Goal: Connect with others: Connect with others

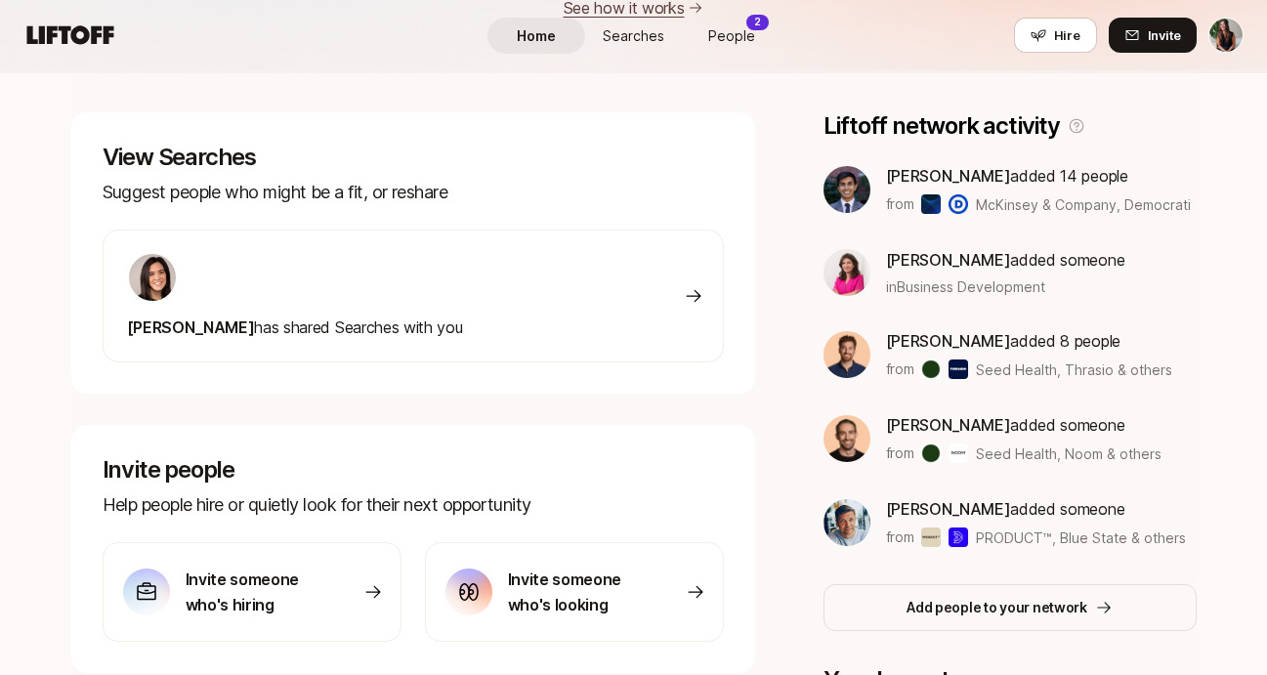
scroll to position [627, 0]
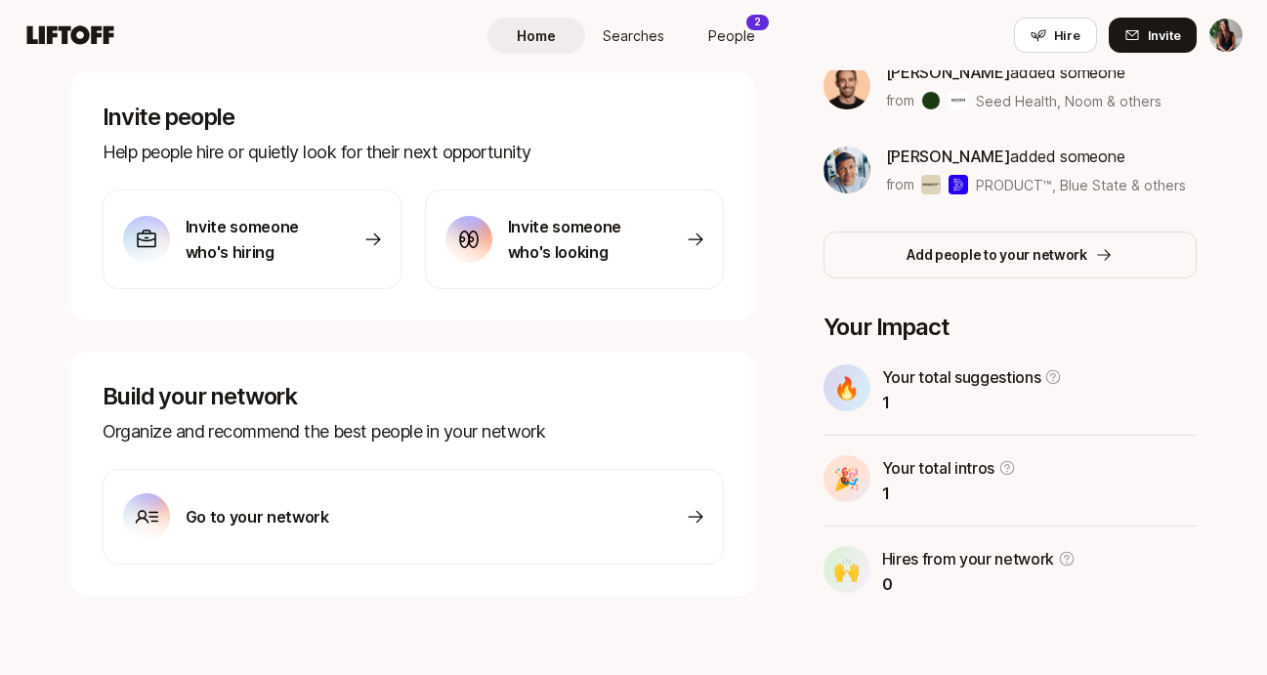
click at [223, 503] on div "Go to your network" at bounding box center [226, 516] width 206 height 47
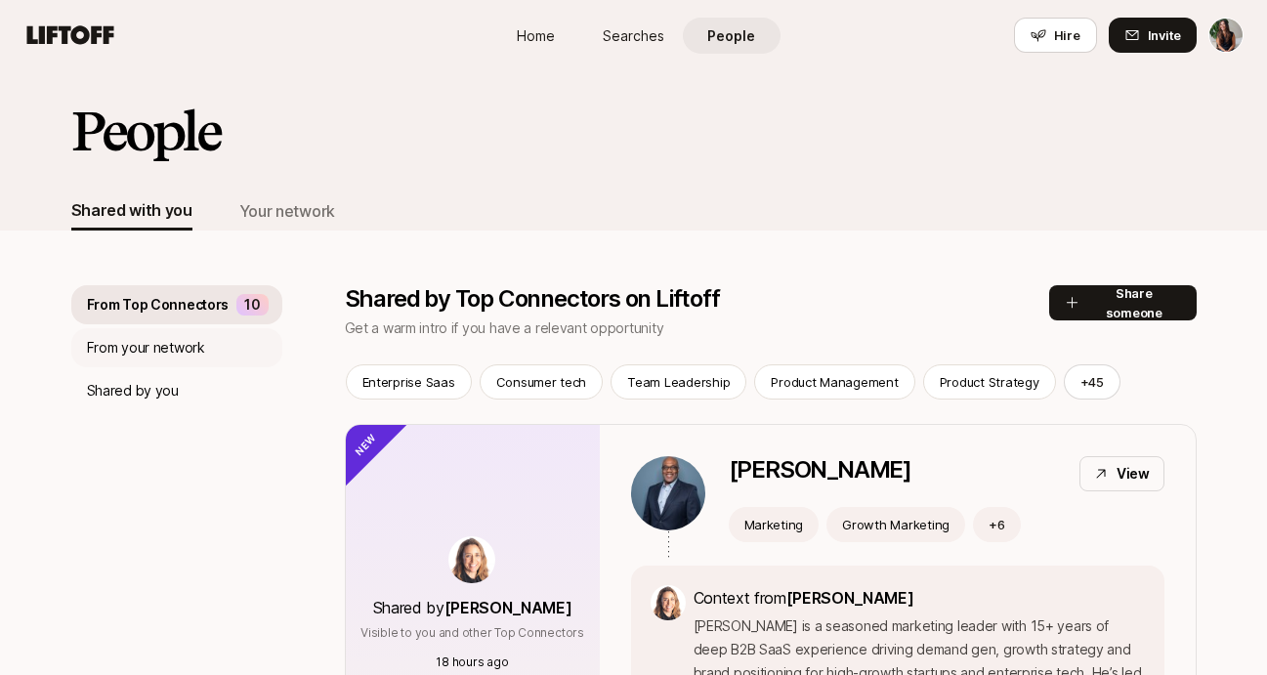
click at [135, 350] on p "From your network" at bounding box center [146, 347] width 118 height 23
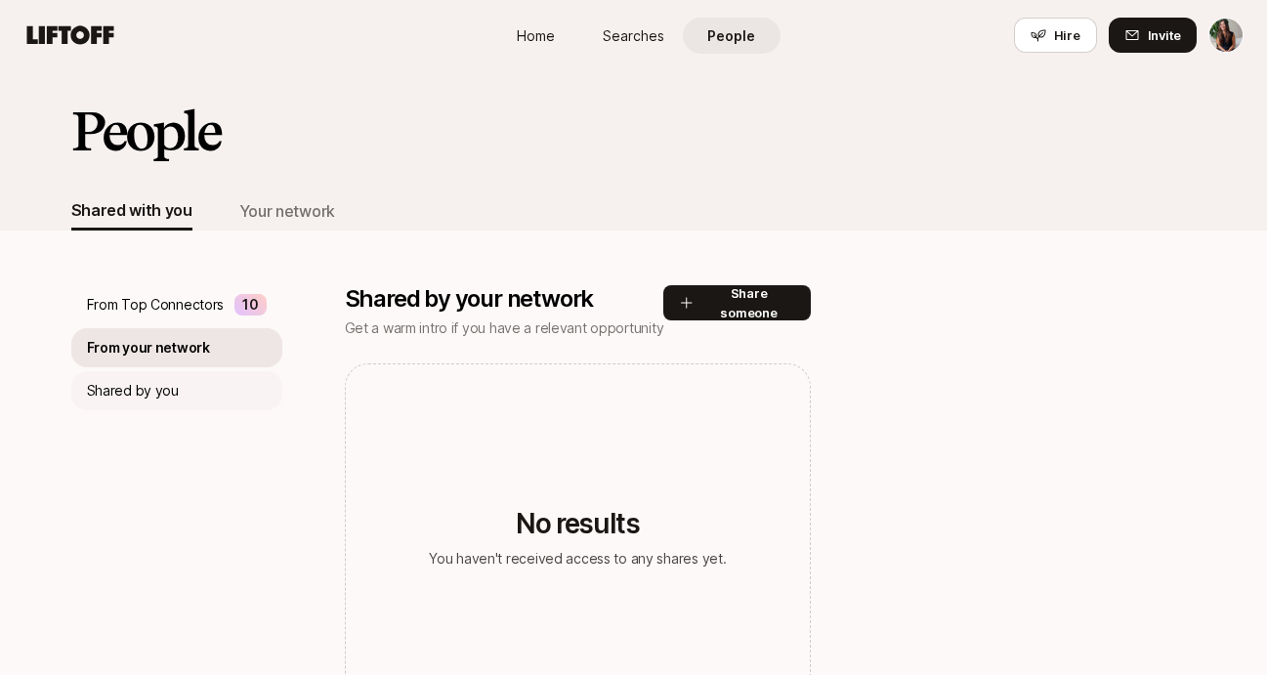
click at [143, 398] on p "Shared by you" at bounding box center [133, 390] width 92 height 23
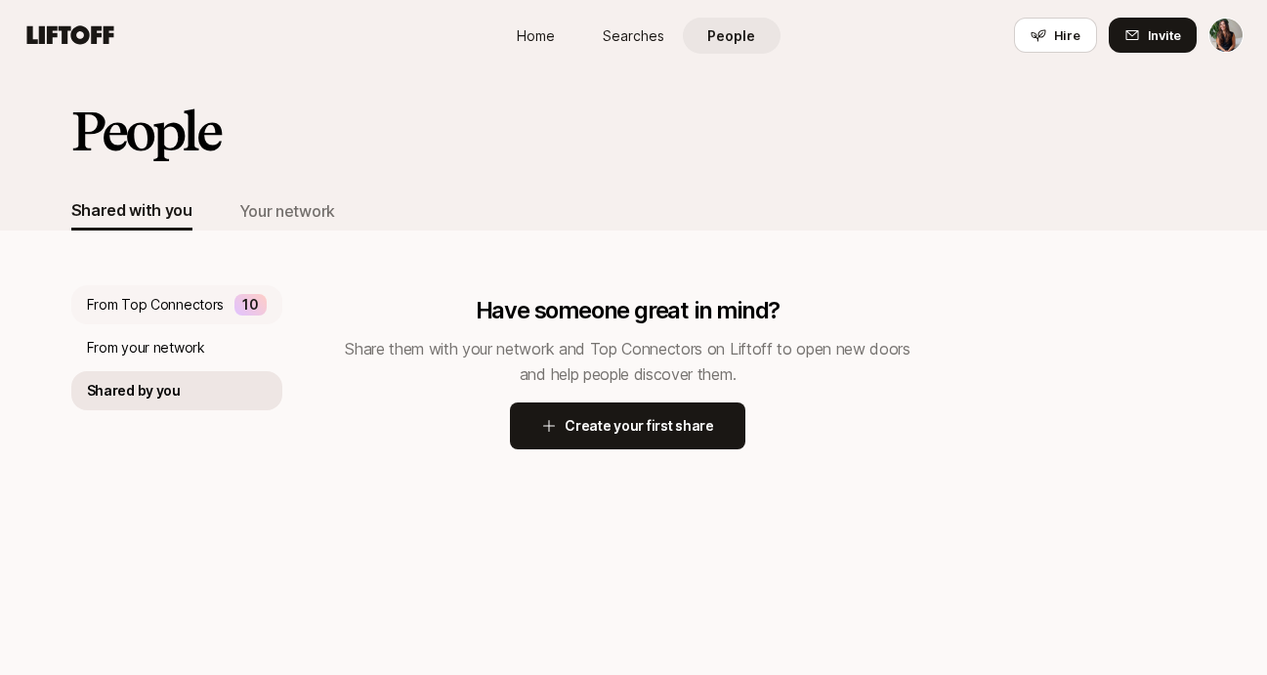
click at [155, 286] on div "From Top Connectors 10" at bounding box center [176, 304] width 211 height 39
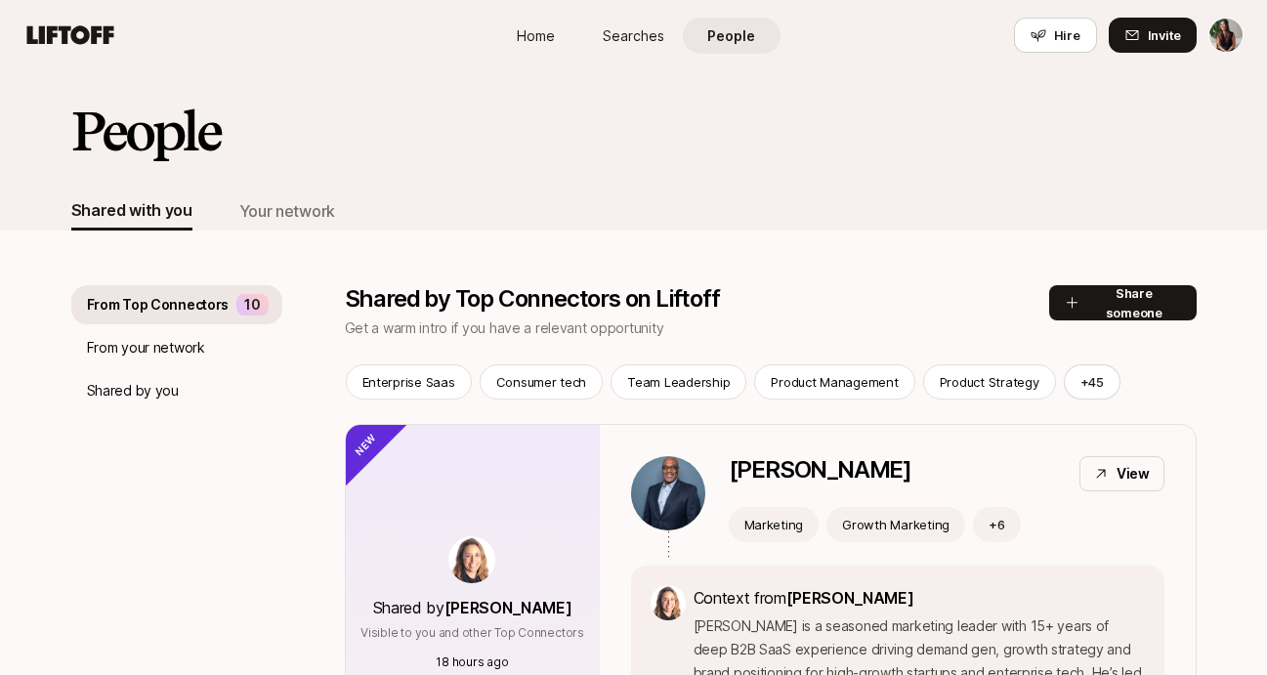
click at [134, 120] on h2 "People" at bounding box center [145, 131] width 149 height 59
click at [609, 37] on span "Searches" at bounding box center [634, 35] width 62 height 21
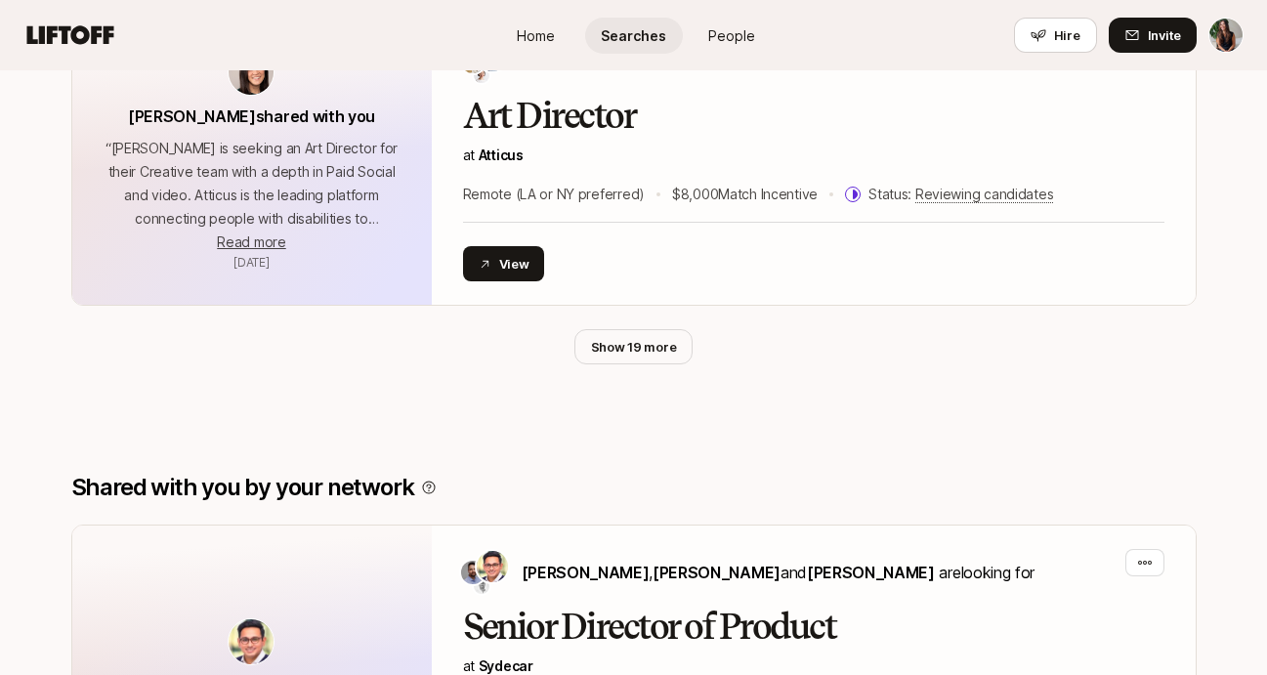
scroll to position [1468, 0]
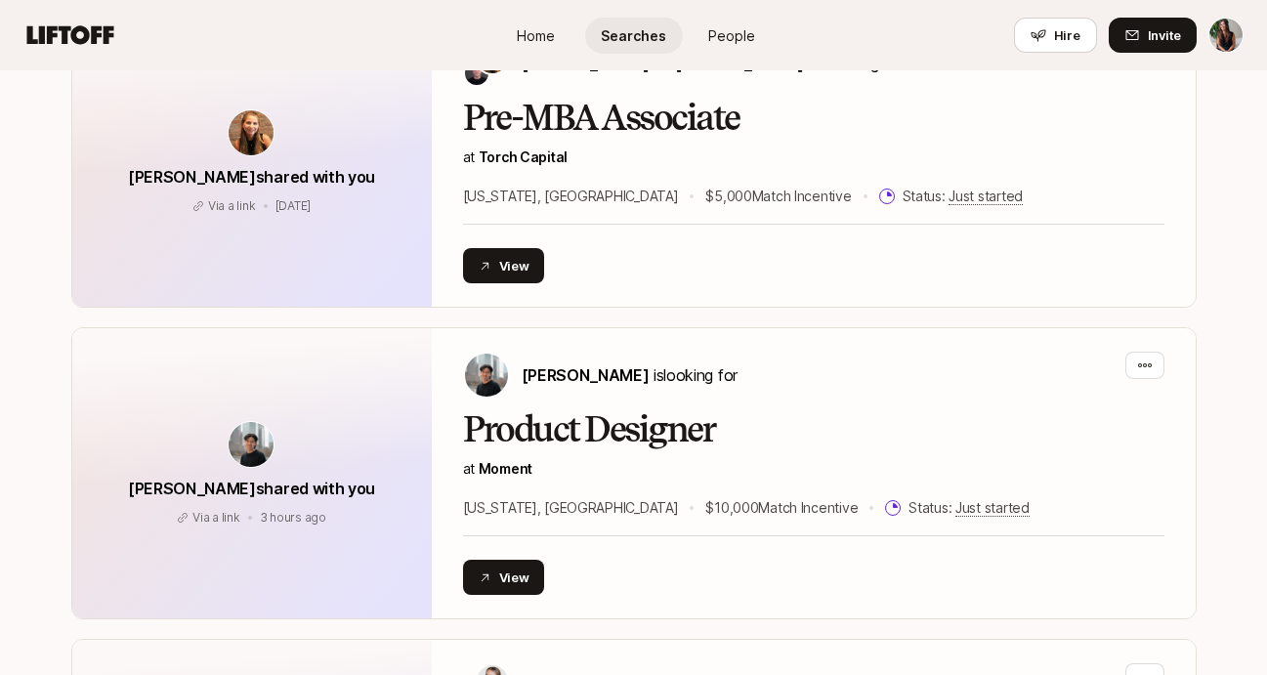
click at [539, 34] on span "Home" at bounding box center [536, 35] width 38 height 21
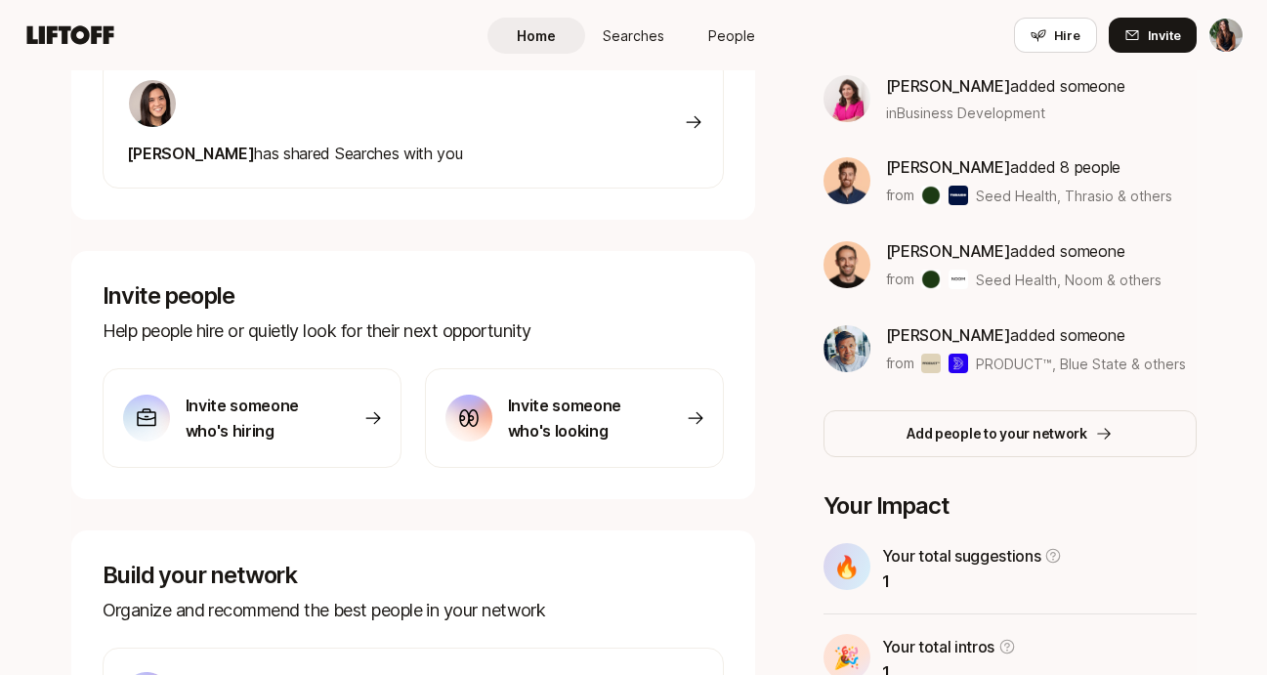
scroll to position [627, 0]
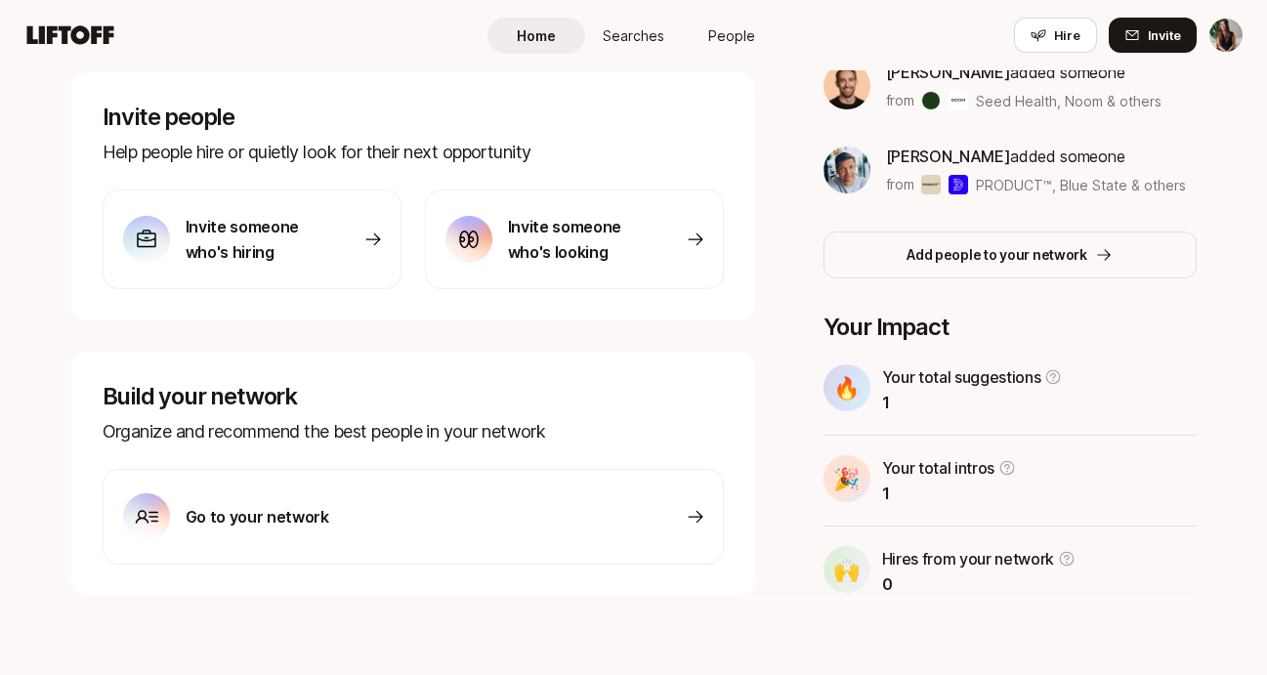
click at [380, 242] on icon at bounding box center [373, 240] width 20 height 20
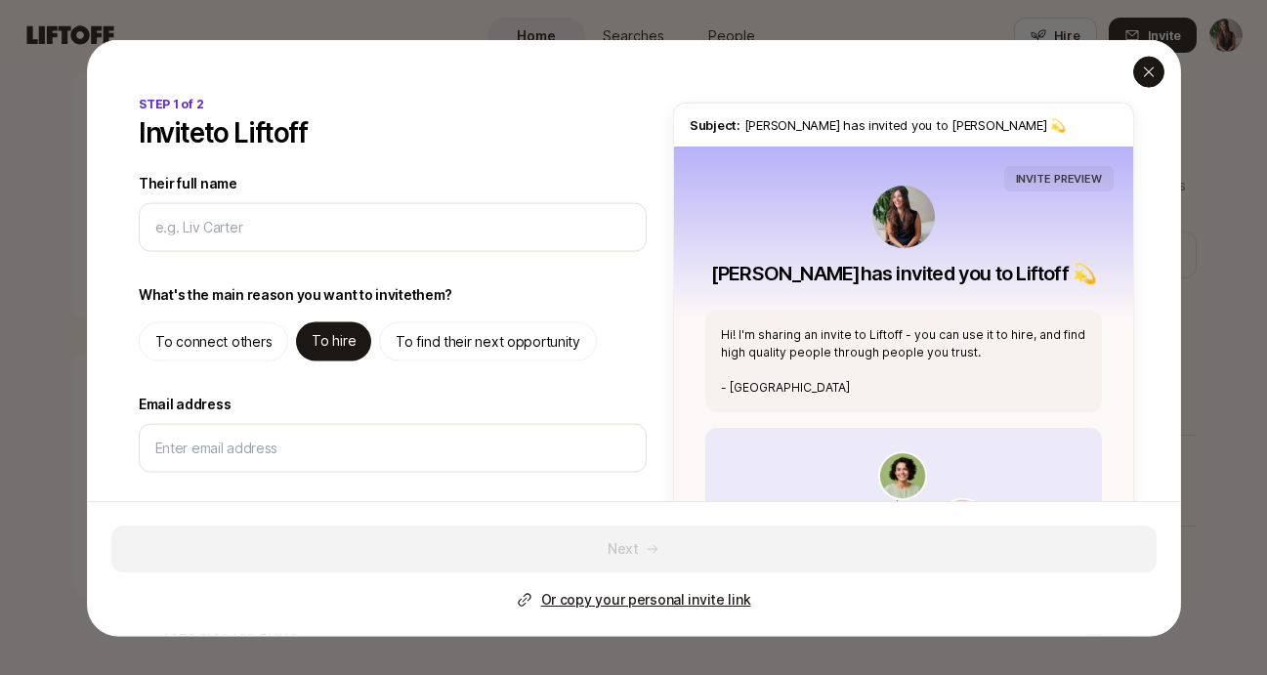
type textarea "x"
click at [1149, 79] on div "button" at bounding box center [1148, 71] width 31 height 31
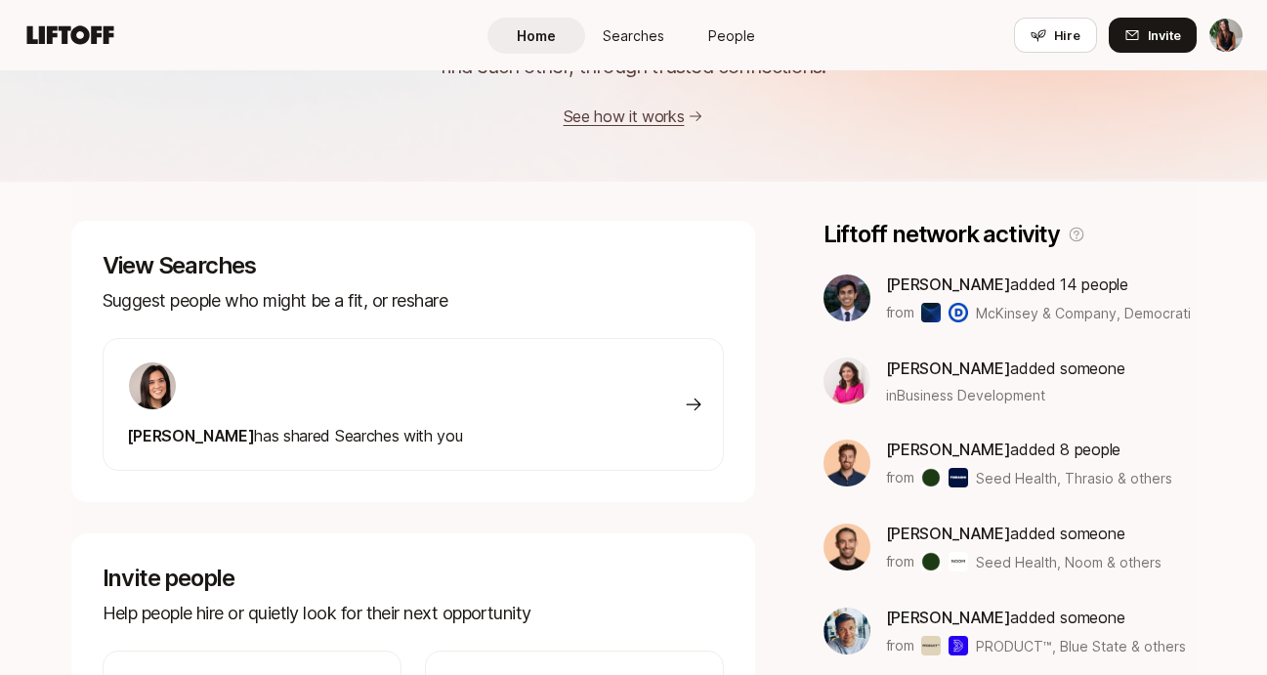
scroll to position [0, 0]
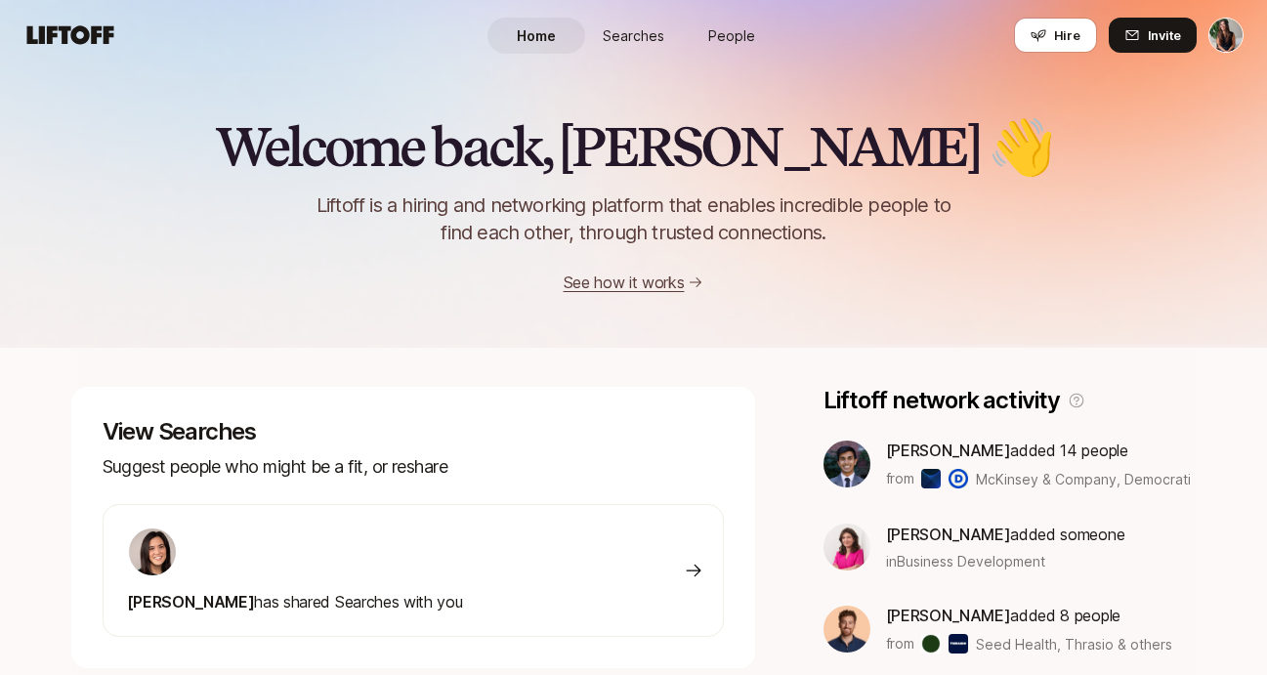
click at [618, 18] on link "Searches" at bounding box center [634, 36] width 98 height 36
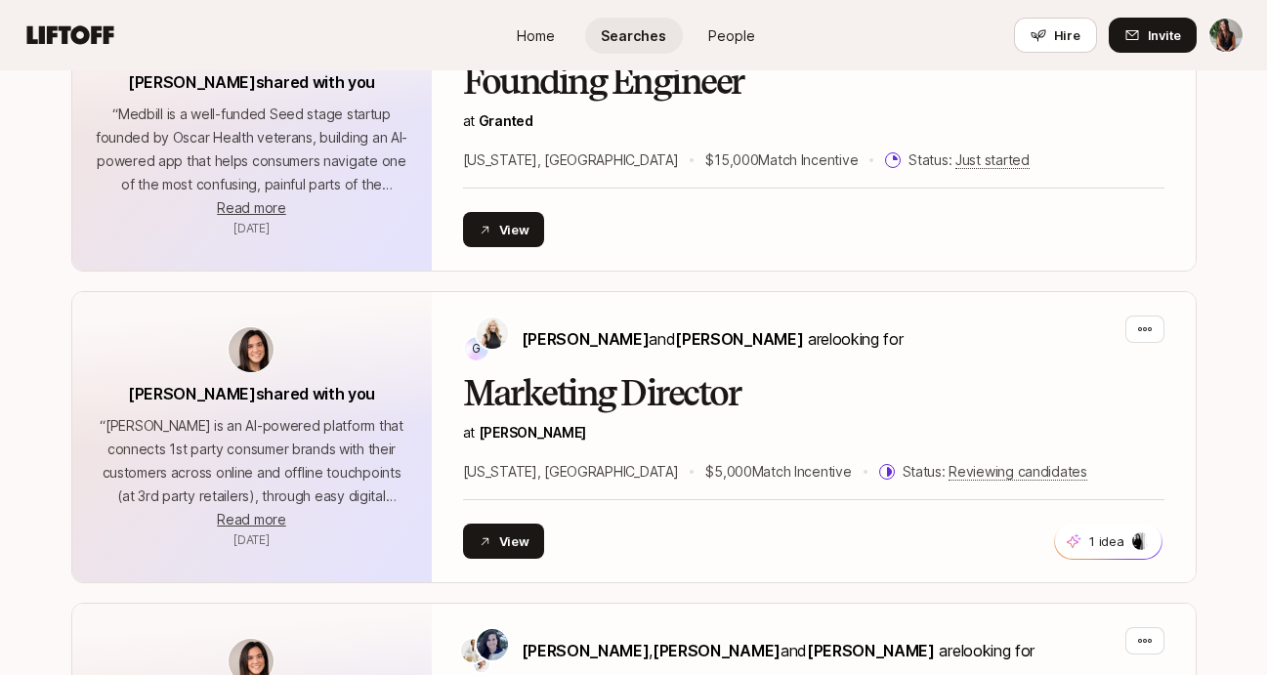
scroll to position [216, 0]
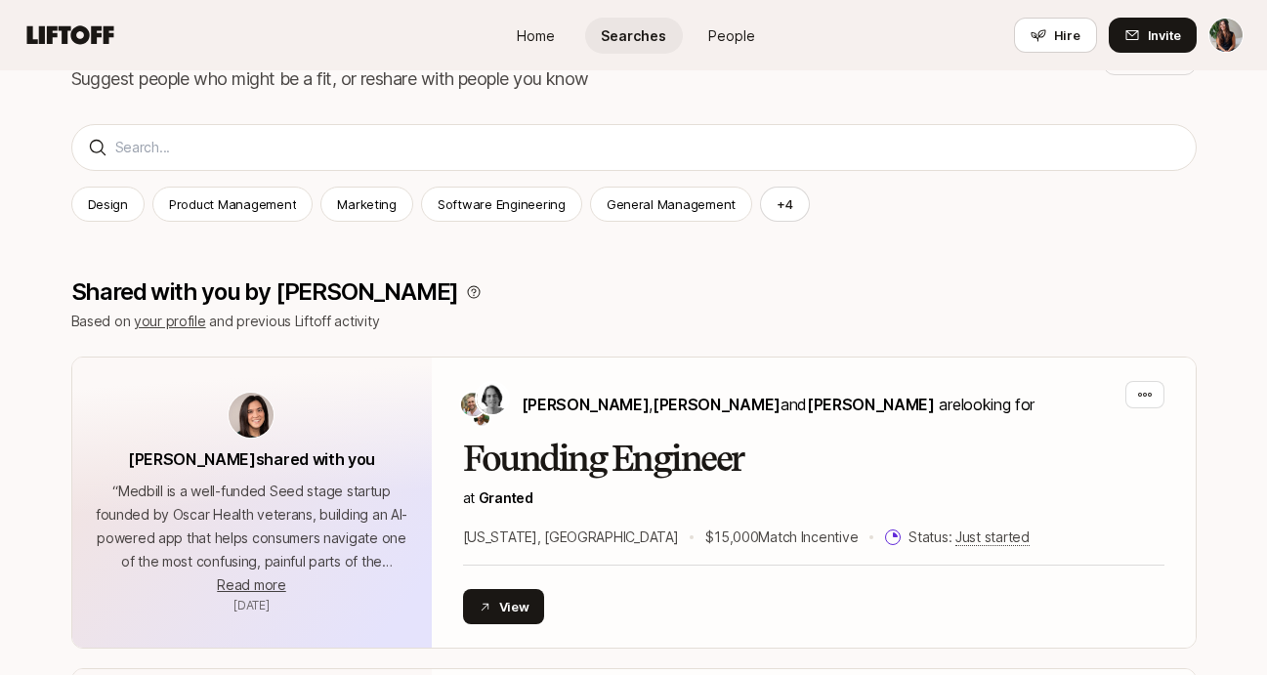
click at [734, 28] on span "People" at bounding box center [731, 35] width 47 height 21
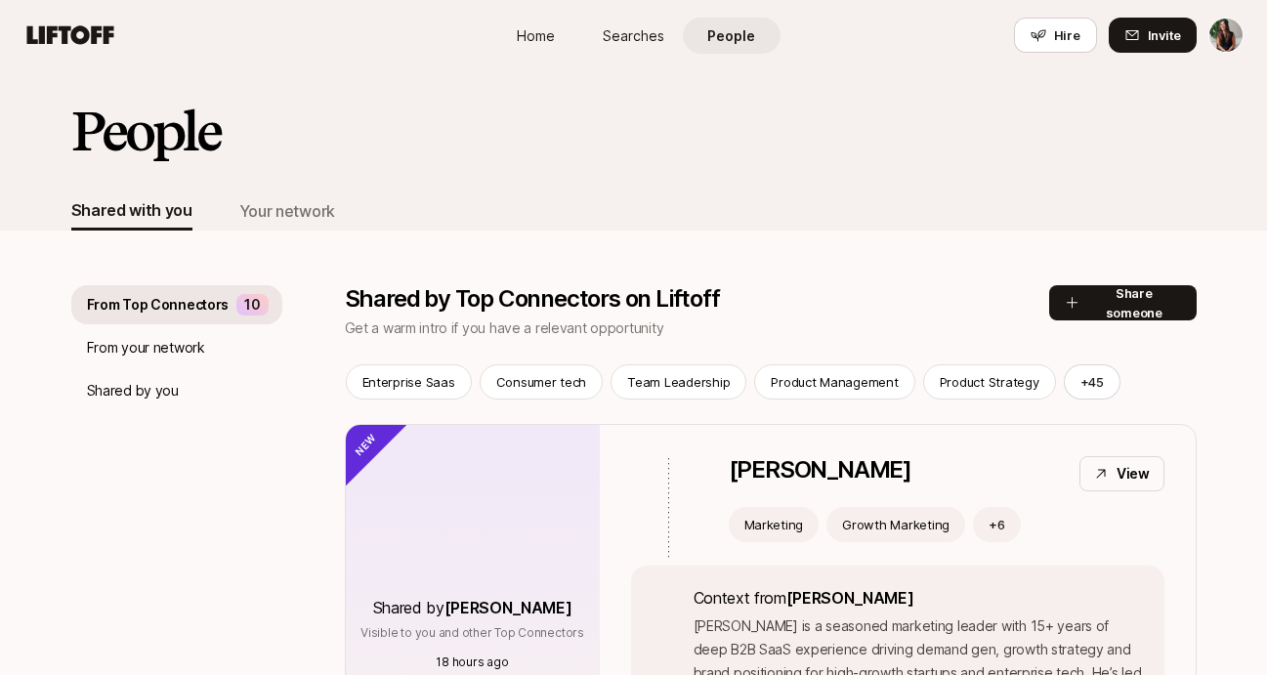
click at [556, 34] on link "Home" at bounding box center [537, 36] width 98 height 36
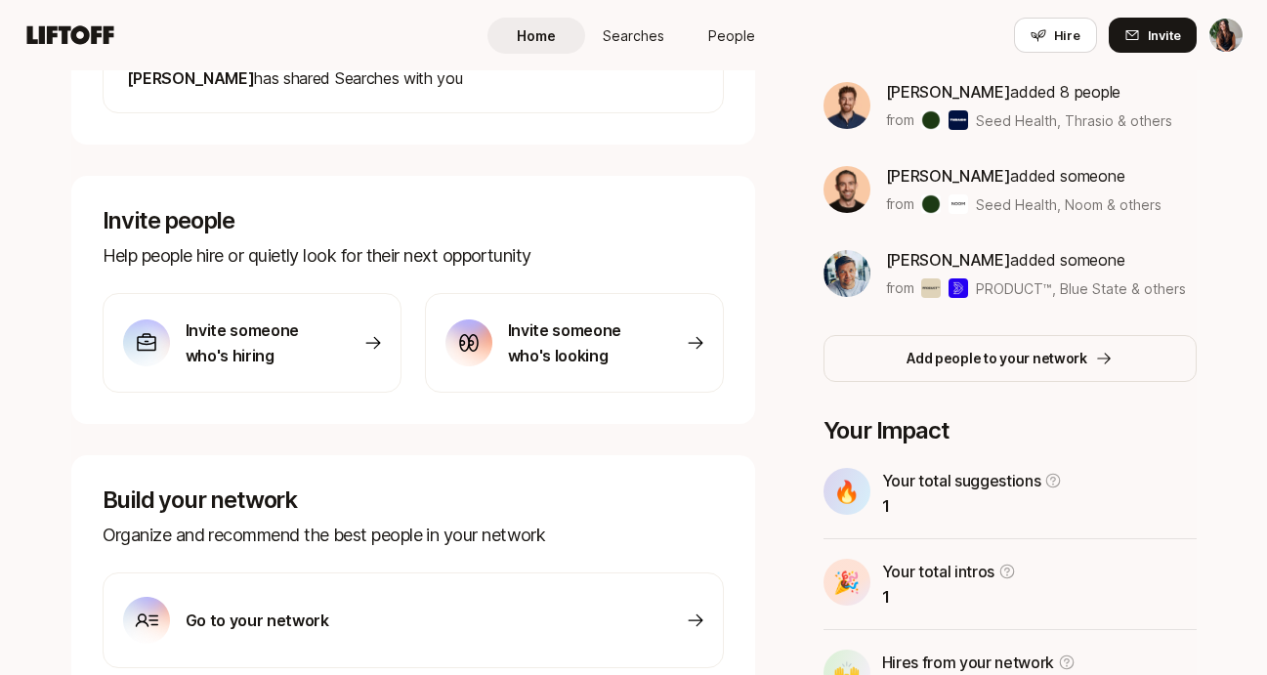
scroll to position [627, 0]
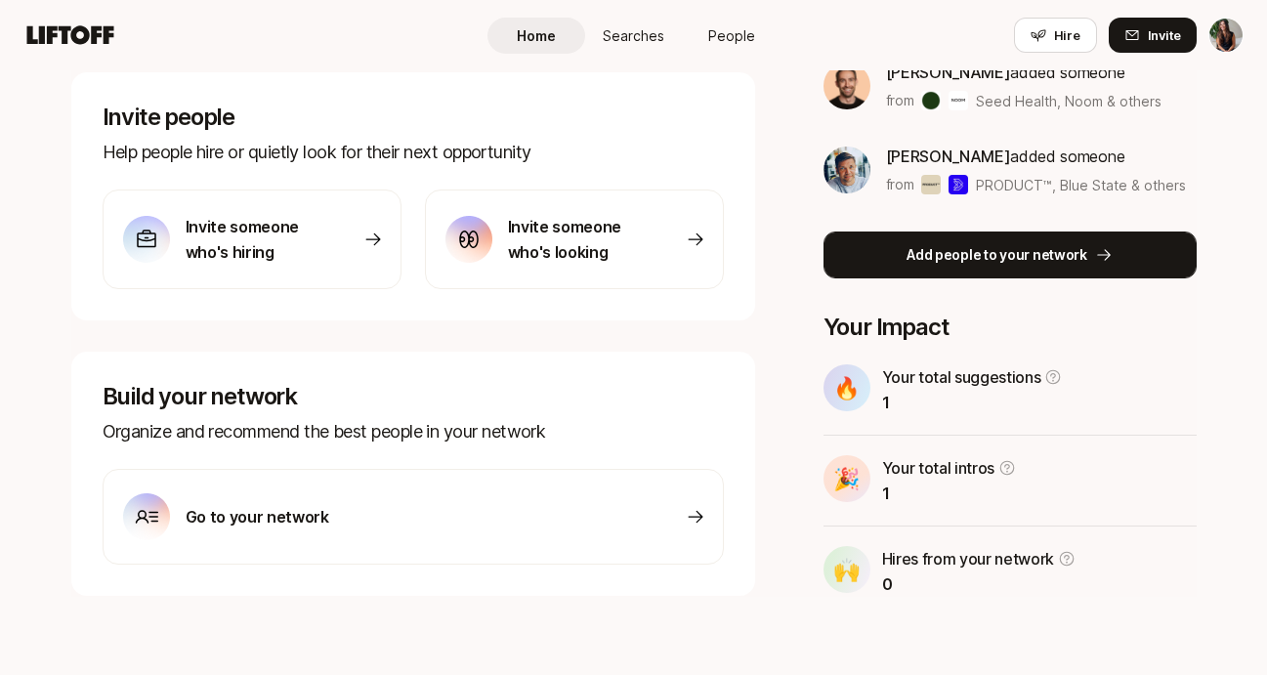
click at [870, 244] on button "Add people to your network" at bounding box center [1010, 255] width 373 height 47
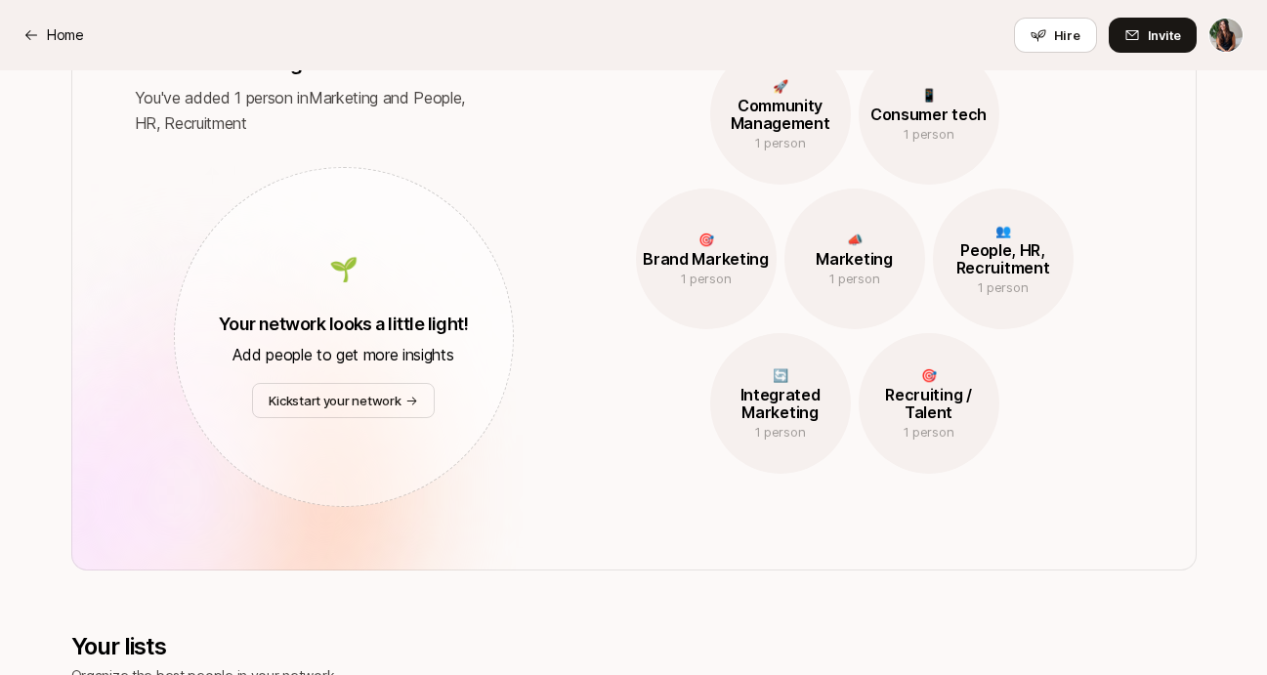
scroll to position [930, 0]
drag, startPoint x: 341, startPoint y: 315, endPoint x: 406, endPoint y: 370, distance: 85.9
click at [404, 367] on div "🌱 Your network looks a little light! Add people to get more insights Kickstart …" at bounding box center [344, 336] width 340 height 340
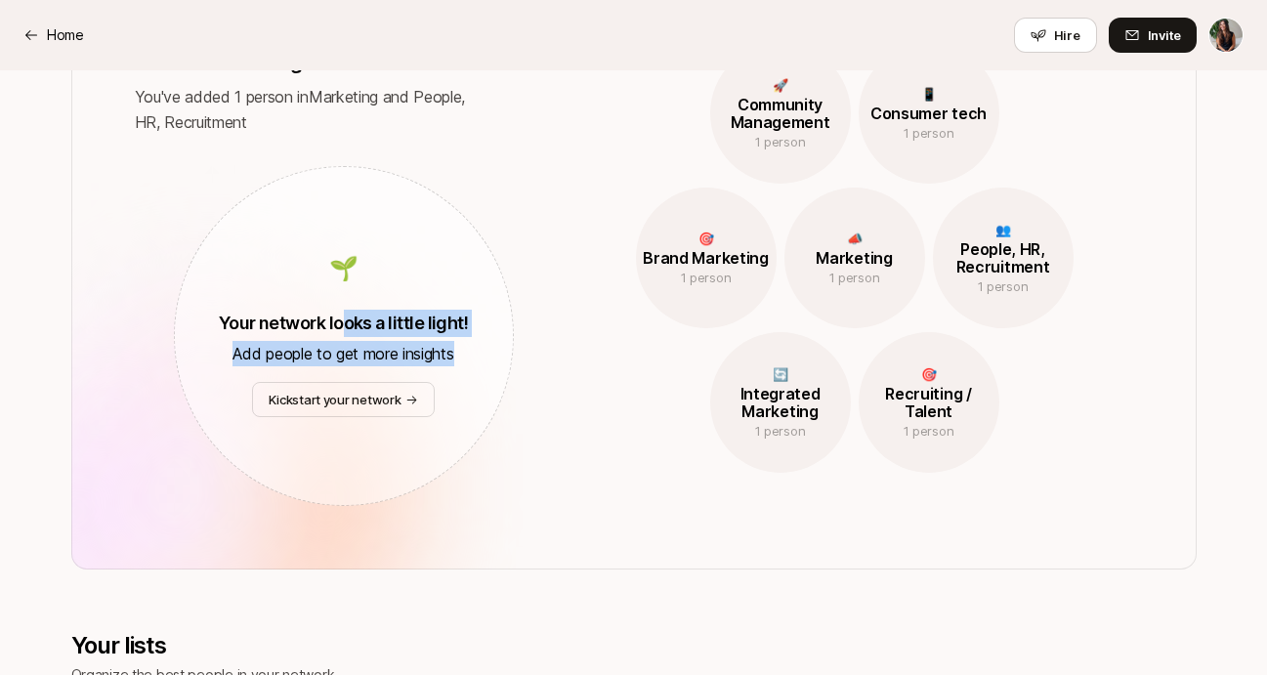
click at [406, 370] on div "🌱 Your network looks a little light! Add people to get more insights Kickstart …" at bounding box center [344, 336] width 340 height 340
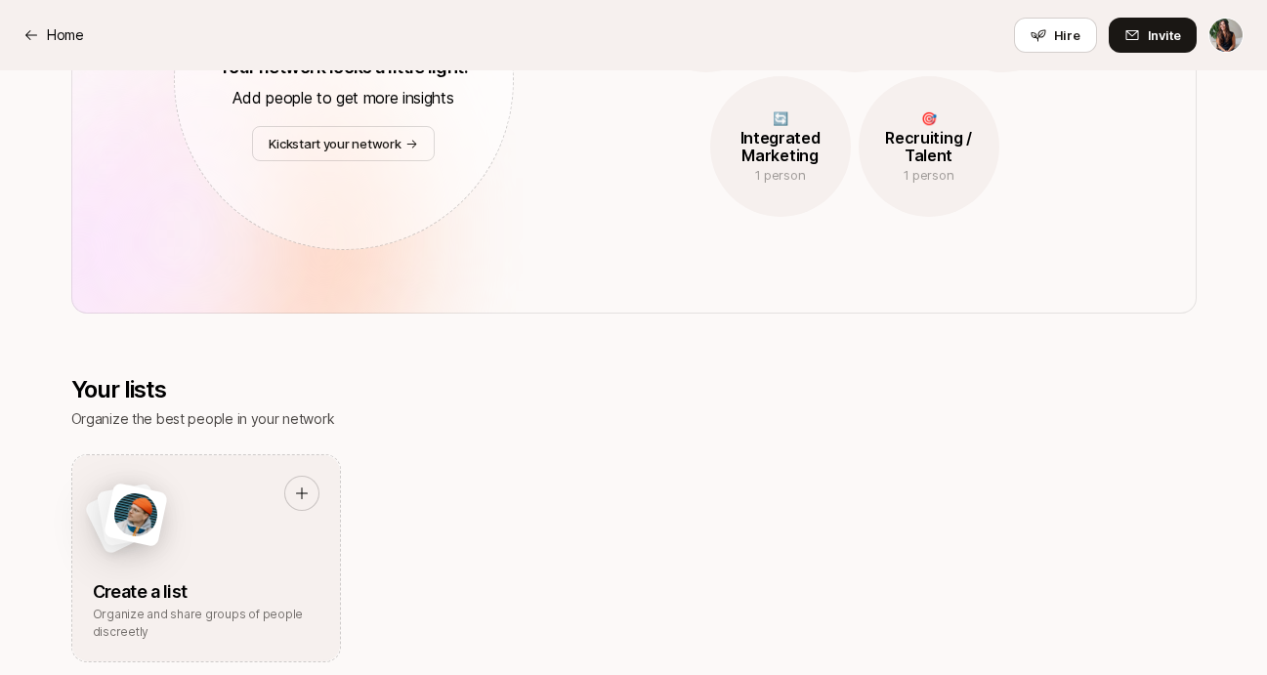
scroll to position [848, 0]
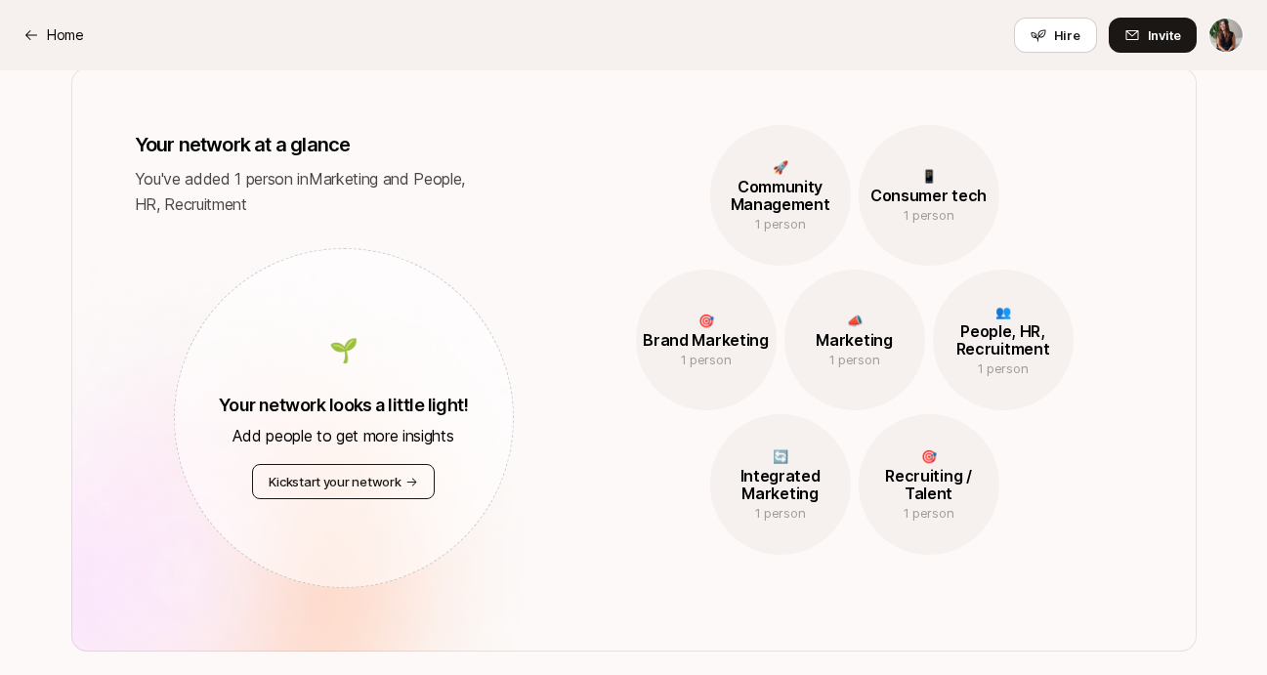
click at [353, 491] on button "Kickstart your network" at bounding box center [343, 481] width 182 height 35
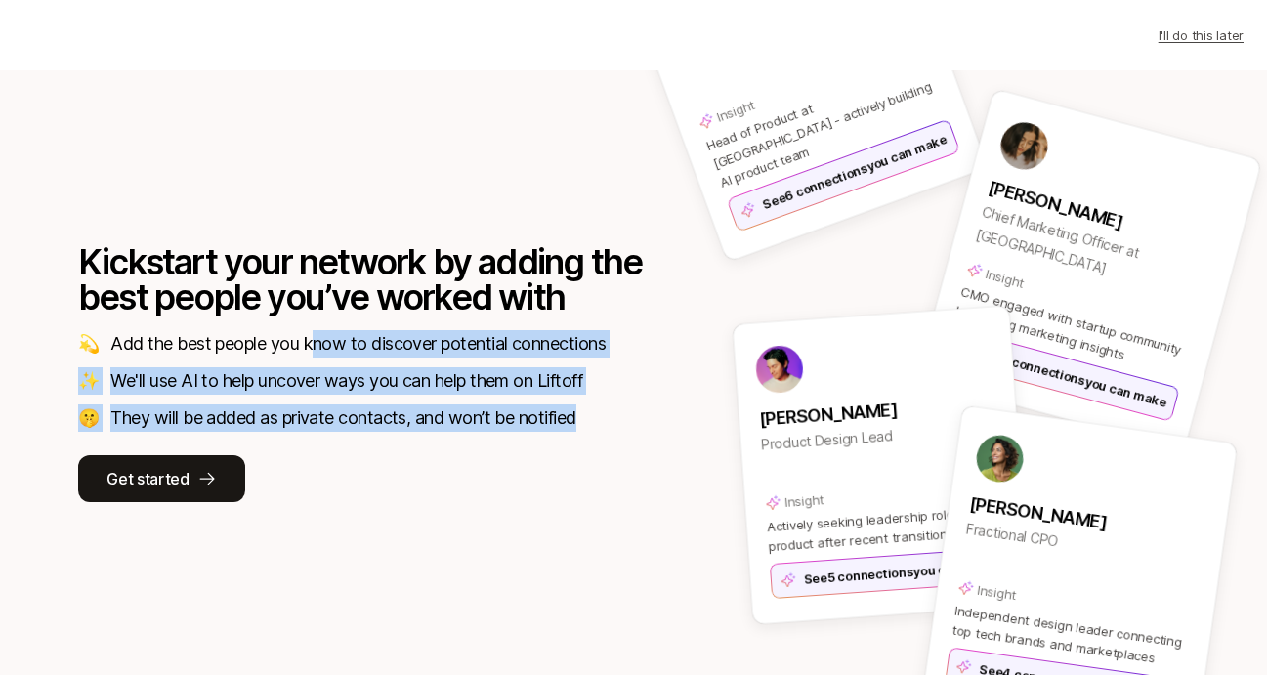
drag, startPoint x: 315, startPoint y: 332, endPoint x: 427, endPoint y: 451, distance: 163.8
click at [427, 451] on div "Kickstart your network by adding the best people you’ve worked with 💫 Add the b…" at bounding box center [361, 373] width 567 height 258
click at [402, 423] on p "They will be added as private contacts, and won’t be notified" at bounding box center [342, 417] width 465 height 27
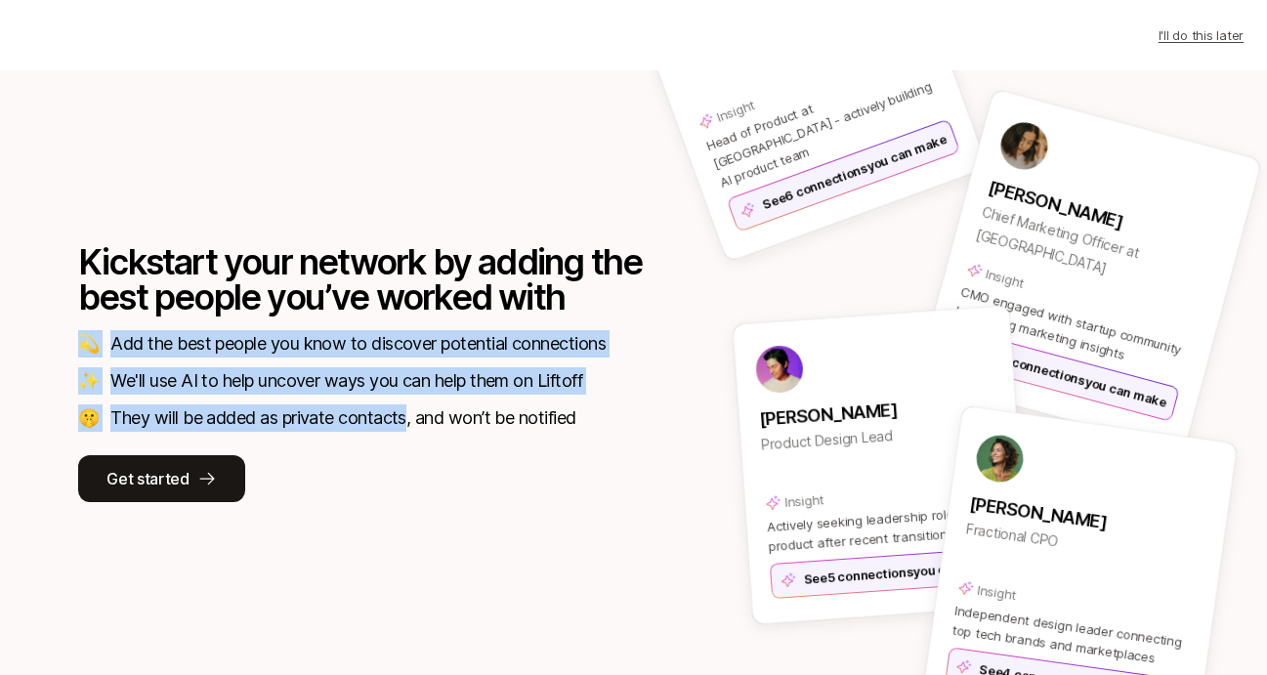
drag, startPoint x: 402, startPoint y: 423, endPoint x: 317, endPoint y: 320, distance: 133.2
click at [317, 320] on div "Kickstart your network by adding the best people you’ve worked with 💫 Add the b…" at bounding box center [361, 373] width 567 height 258
drag, startPoint x: 317, startPoint y: 320, endPoint x: 443, endPoint y: 442, distance: 174.8
click at [443, 442] on div "Kickstart your network by adding the best people you’ve worked with 💫 Add the b…" at bounding box center [361, 373] width 567 height 258
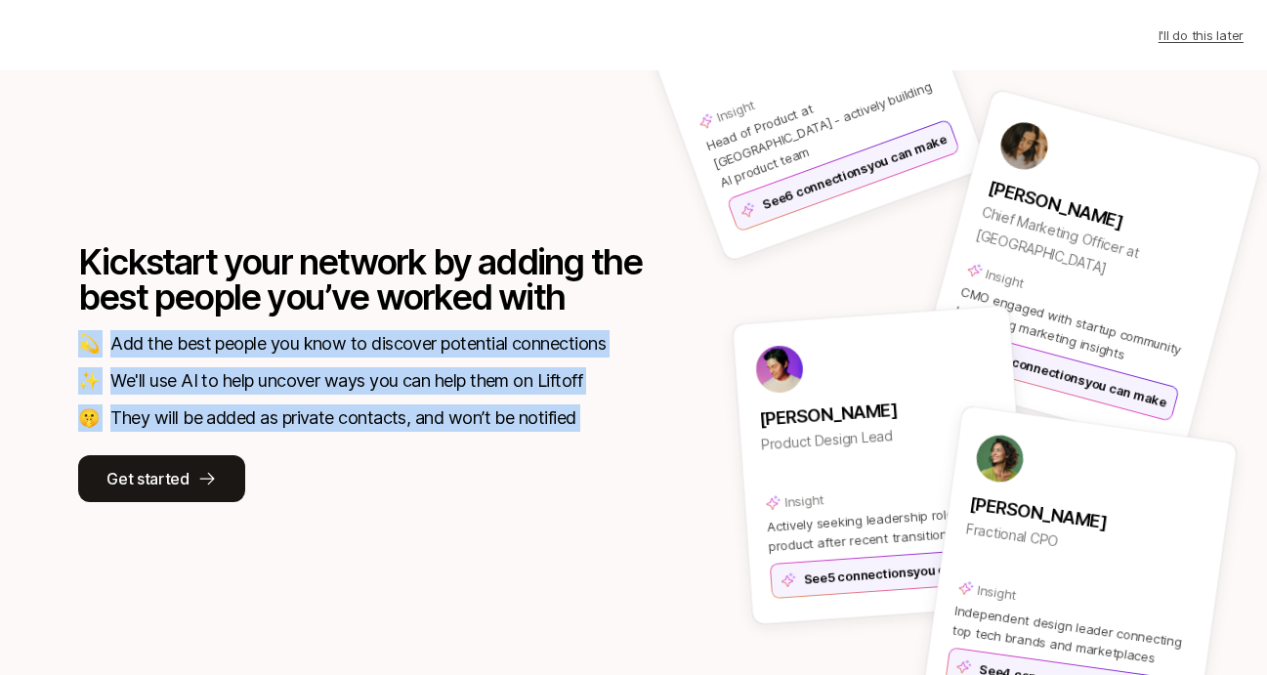
click at [443, 442] on div "Kickstart your network by adding the best people you’ve worked with 💫 Add the b…" at bounding box center [361, 373] width 567 height 258
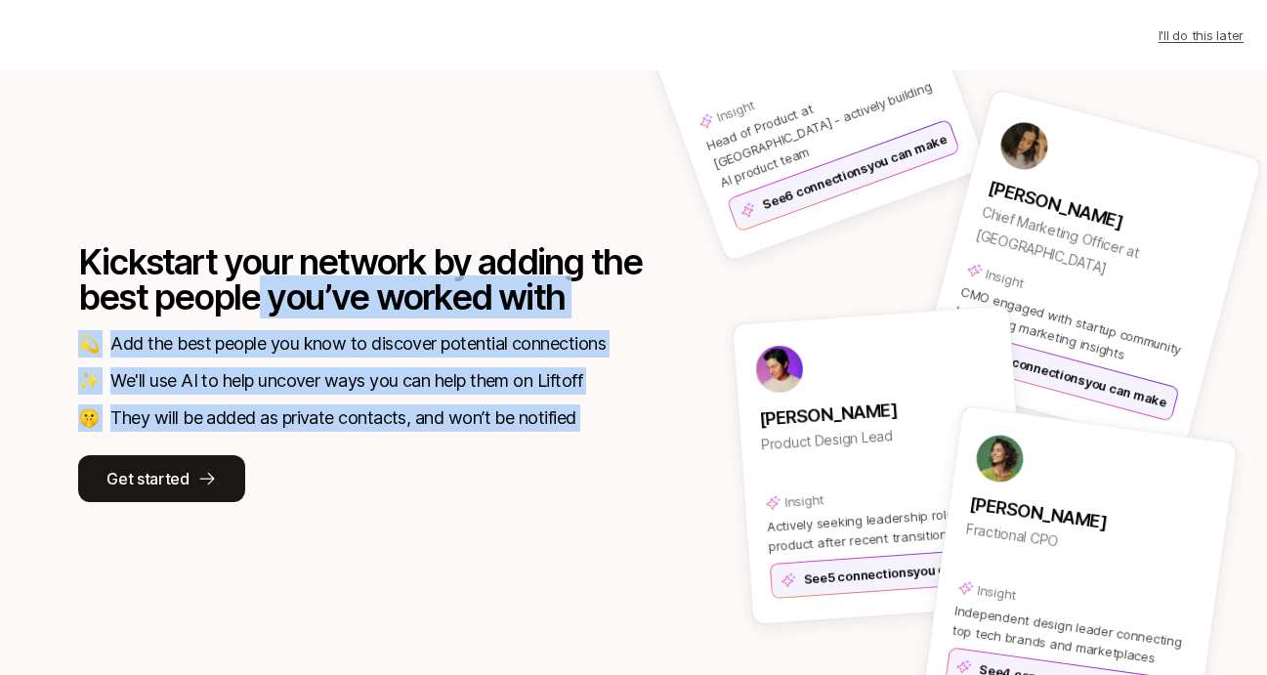
drag, startPoint x: 443, startPoint y: 442, endPoint x: 301, endPoint y: 280, distance: 214.6
click at [318, 303] on div "Kickstart your network by adding the best people you’ve worked with 💫 Add the b…" at bounding box center [361, 373] width 567 height 258
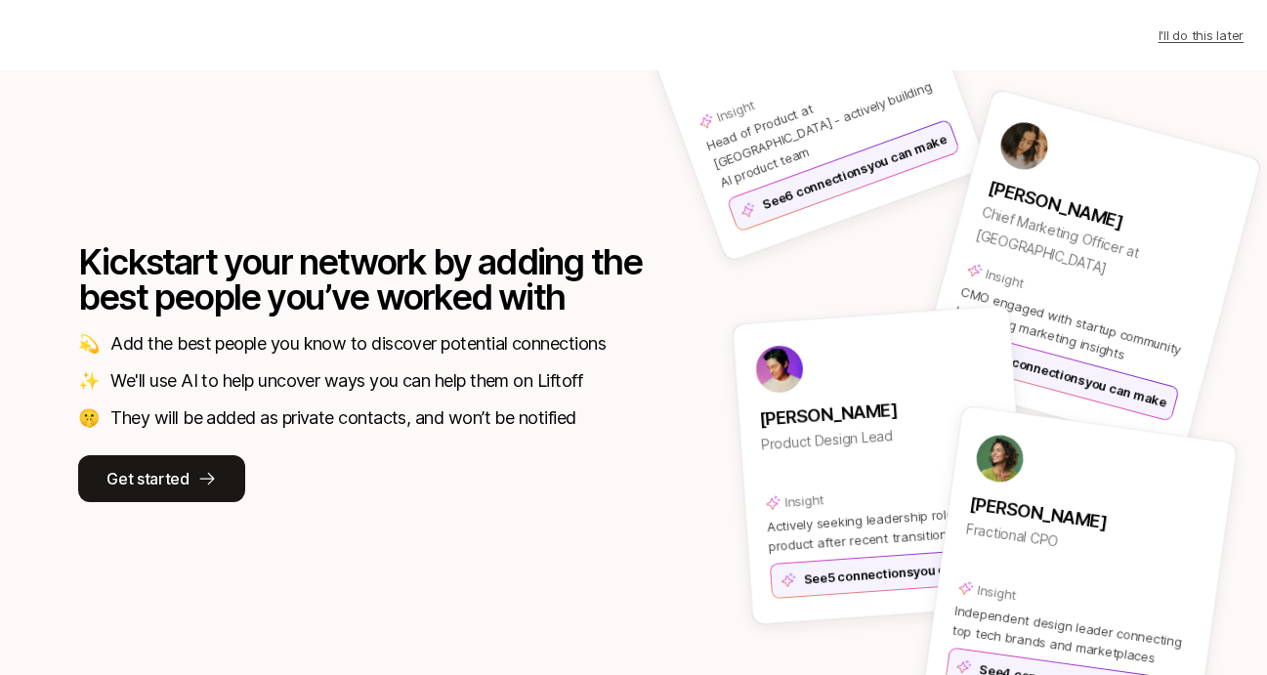
click at [301, 280] on p "Kickstart your network by adding the best people you’ve worked with" at bounding box center [361, 279] width 567 height 70
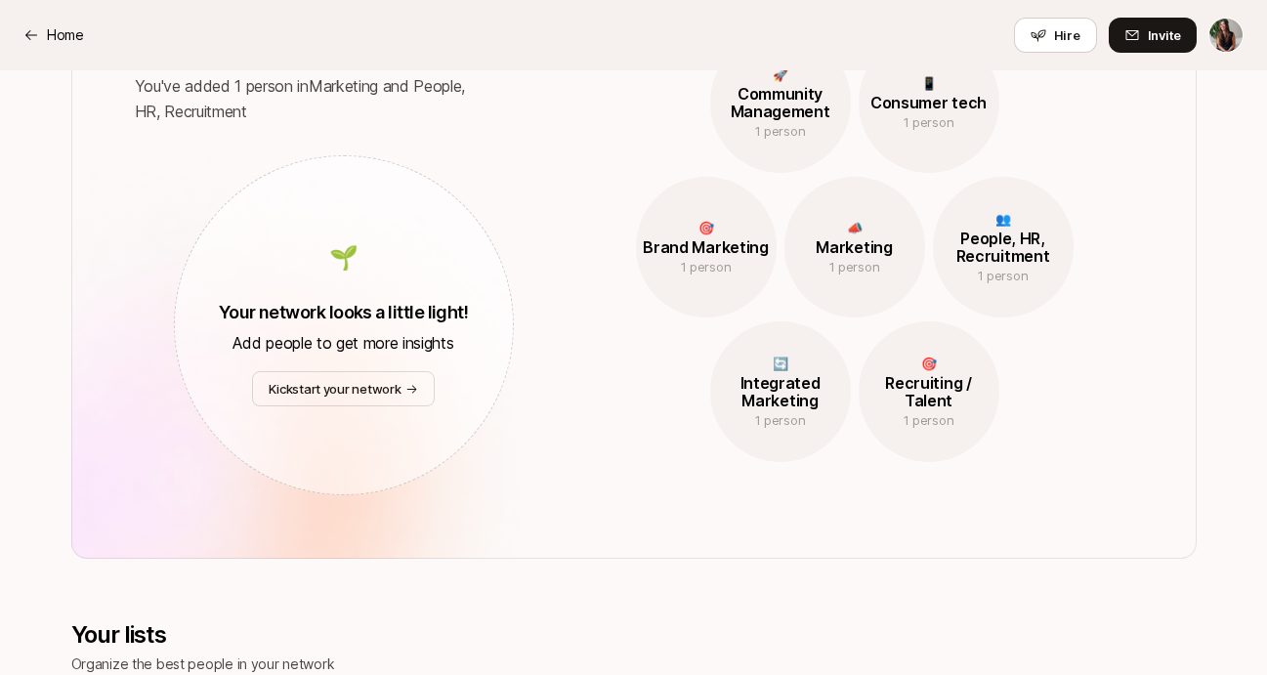
scroll to position [942, 0]
click at [340, 396] on p "Kickstart your network" at bounding box center [335, 388] width 132 height 20
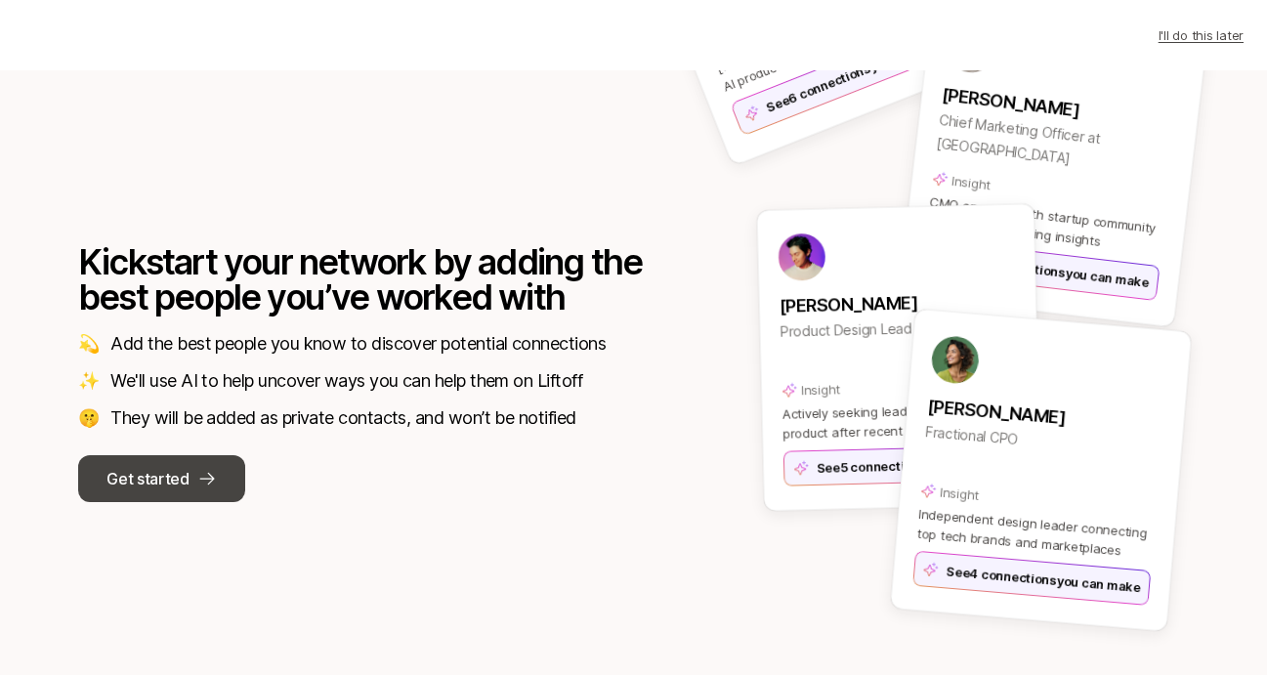
click at [178, 489] on p "Get started" at bounding box center [147, 478] width 82 height 25
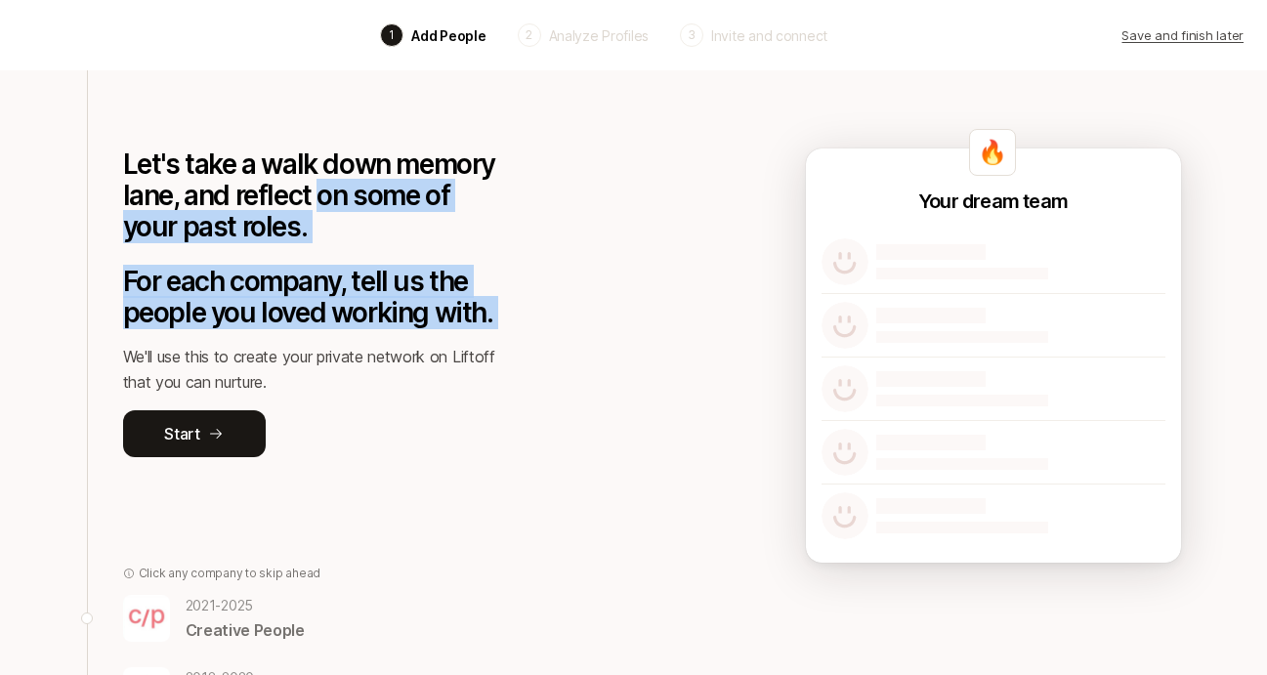
drag, startPoint x: 318, startPoint y: 182, endPoint x: 446, endPoint y: 342, distance: 205.1
click at [446, 342] on div "Let's take a walk down memory lane, and reflect on some of your past roles. For…" at bounding box center [310, 263] width 375 height 387
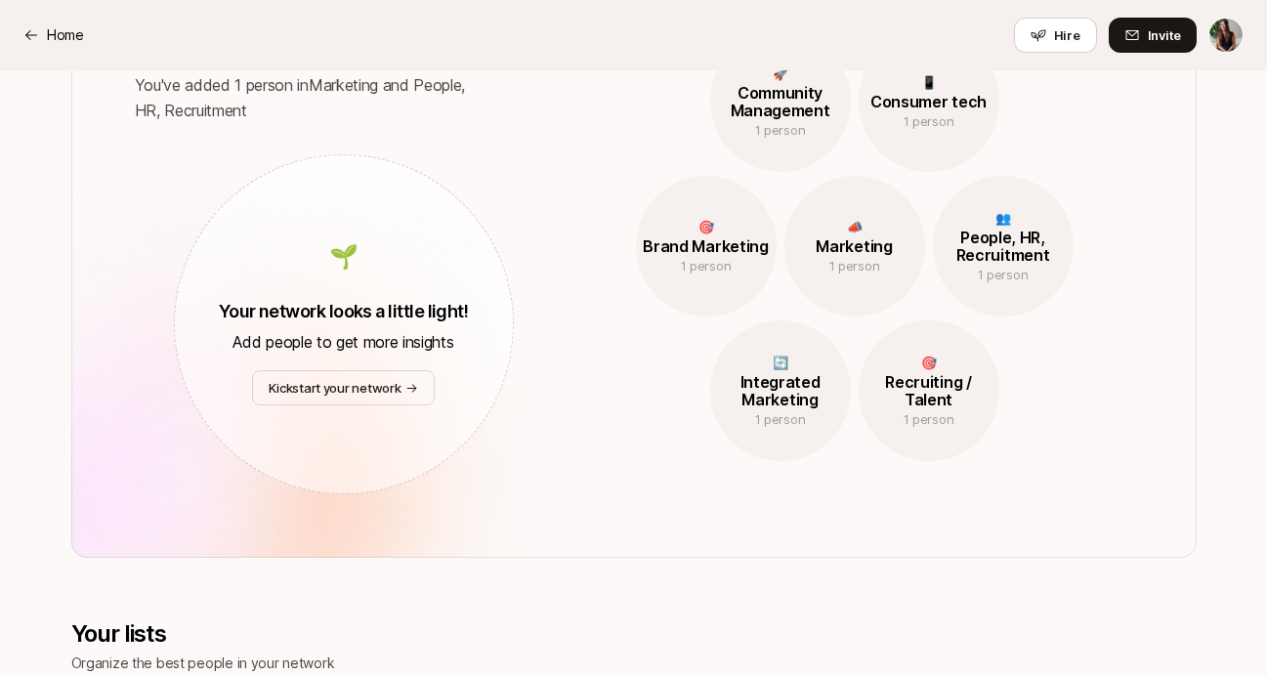
scroll to position [627, 0]
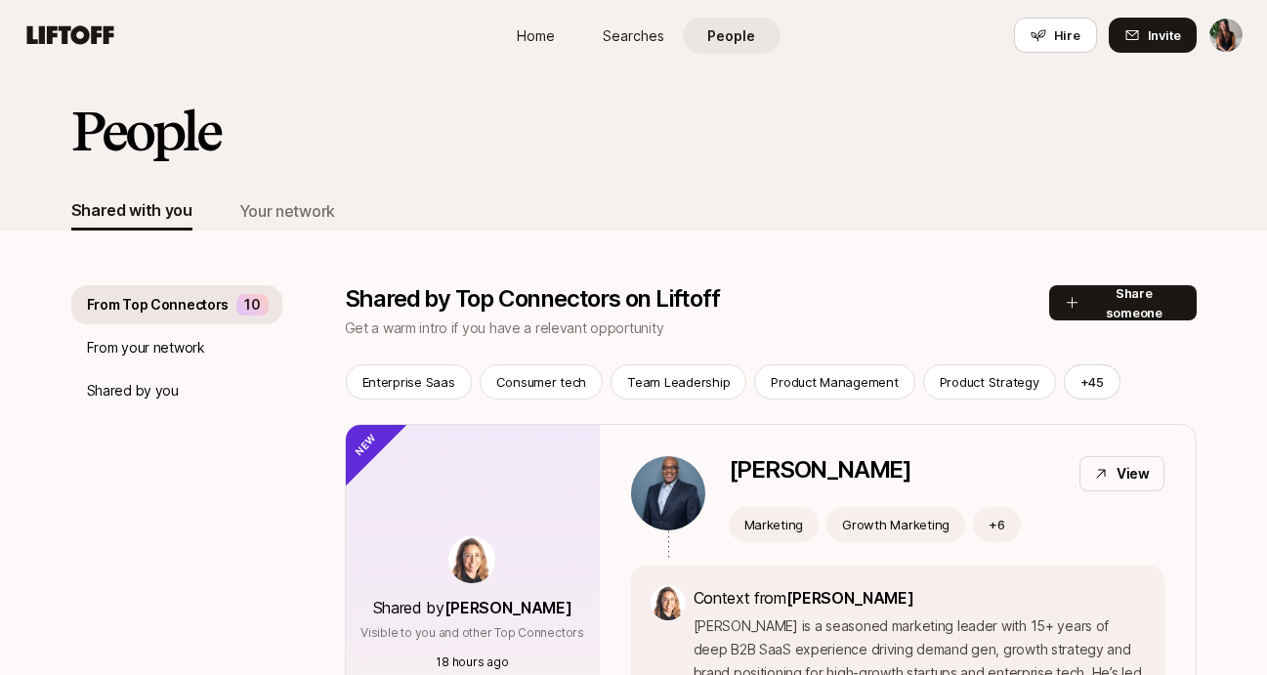
click at [86, 42] on icon at bounding box center [70, 34] width 94 height 27
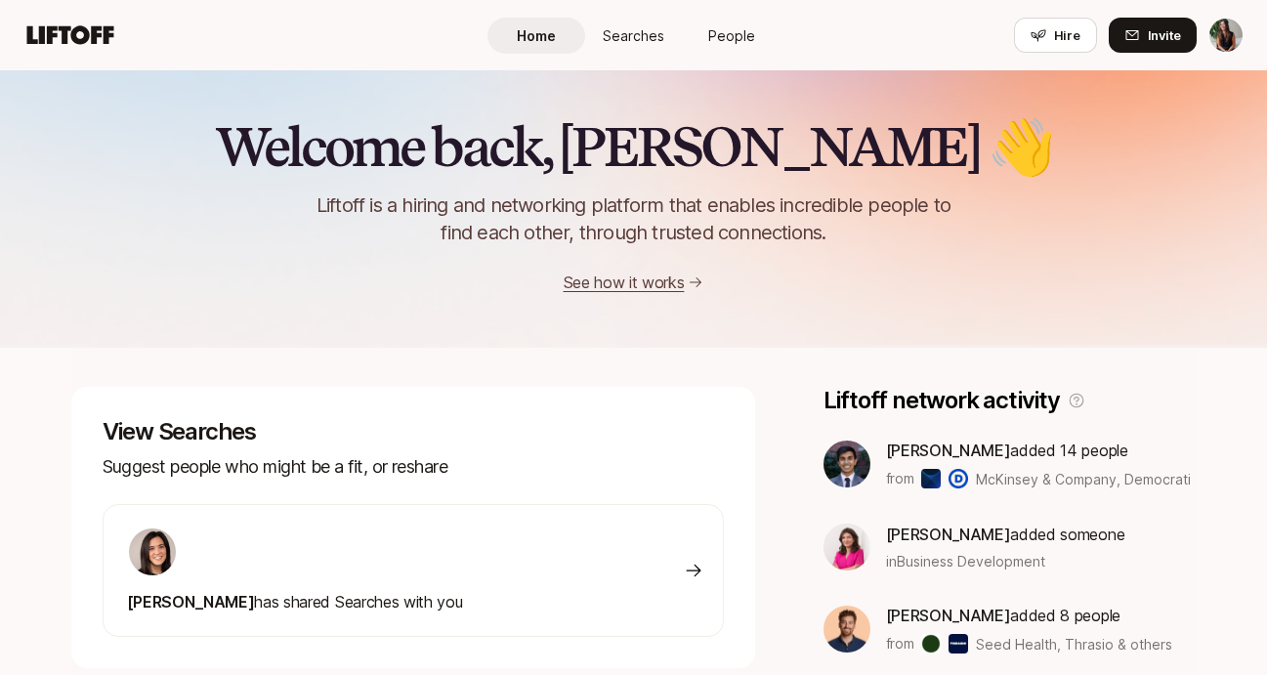
scroll to position [627, 0]
